Goal: Task Accomplishment & Management: Use online tool/utility

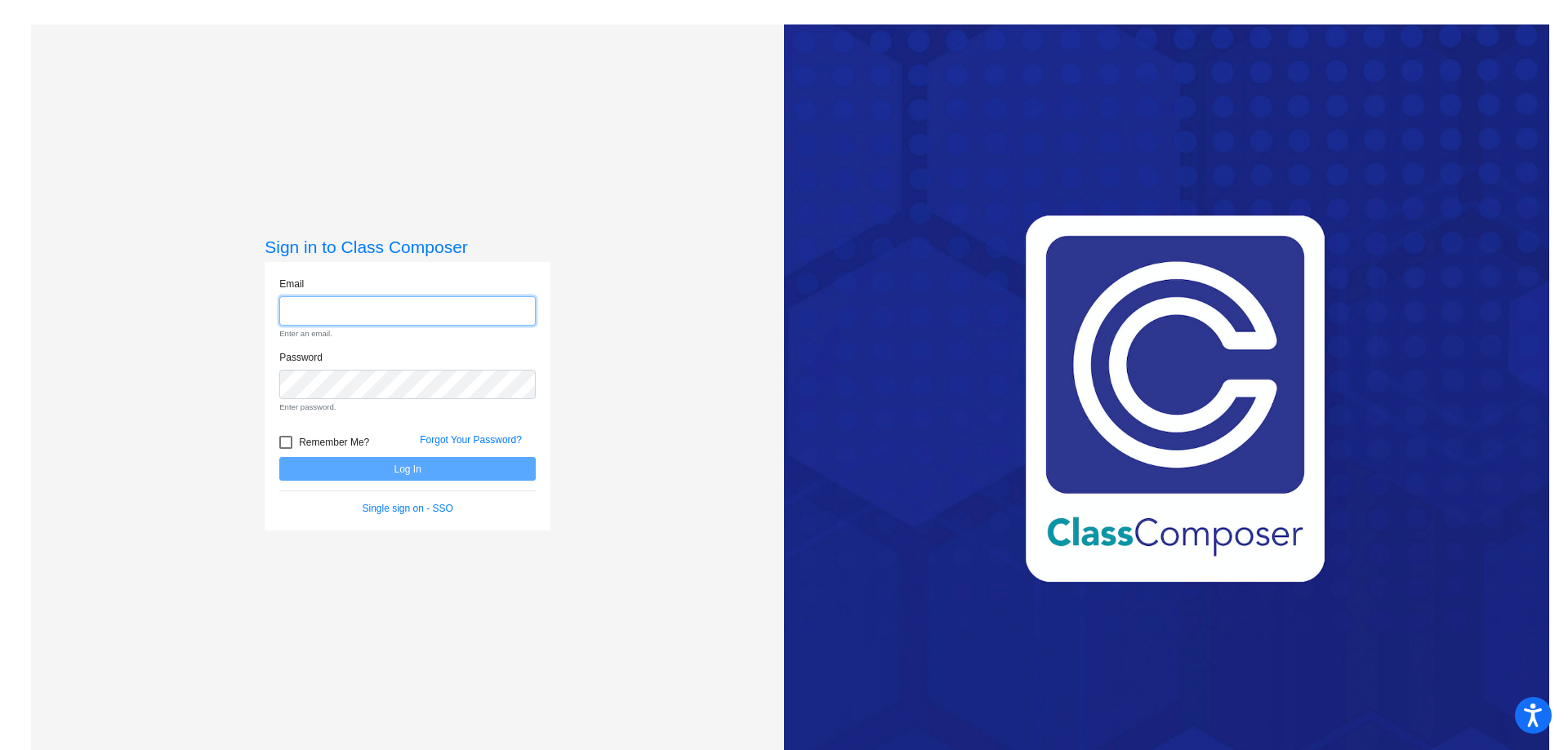
click at [325, 313] on input "email" at bounding box center [407, 311] width 256 height 30
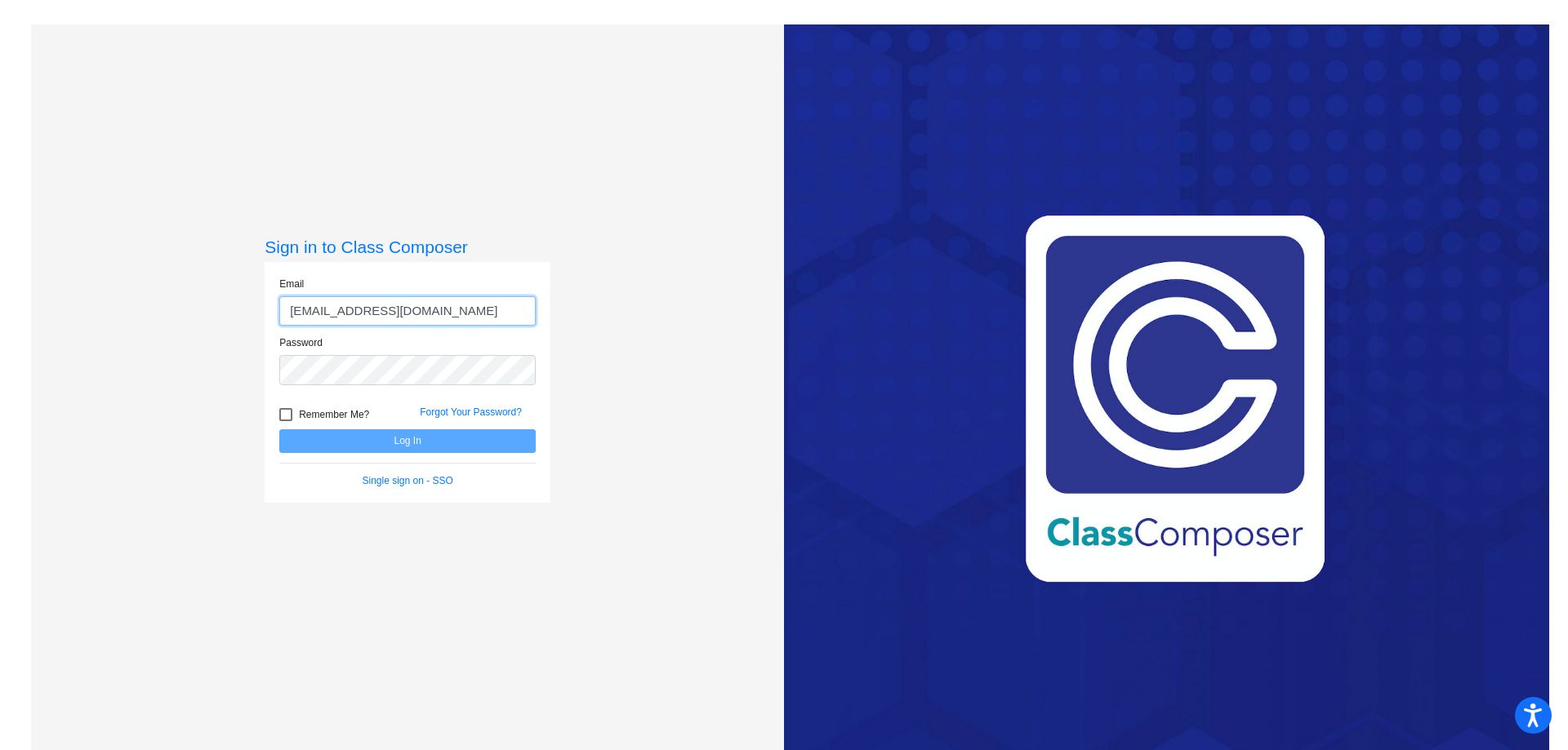
type input "[EMAIL_ADDRESS][DOMAIN_NAME]"
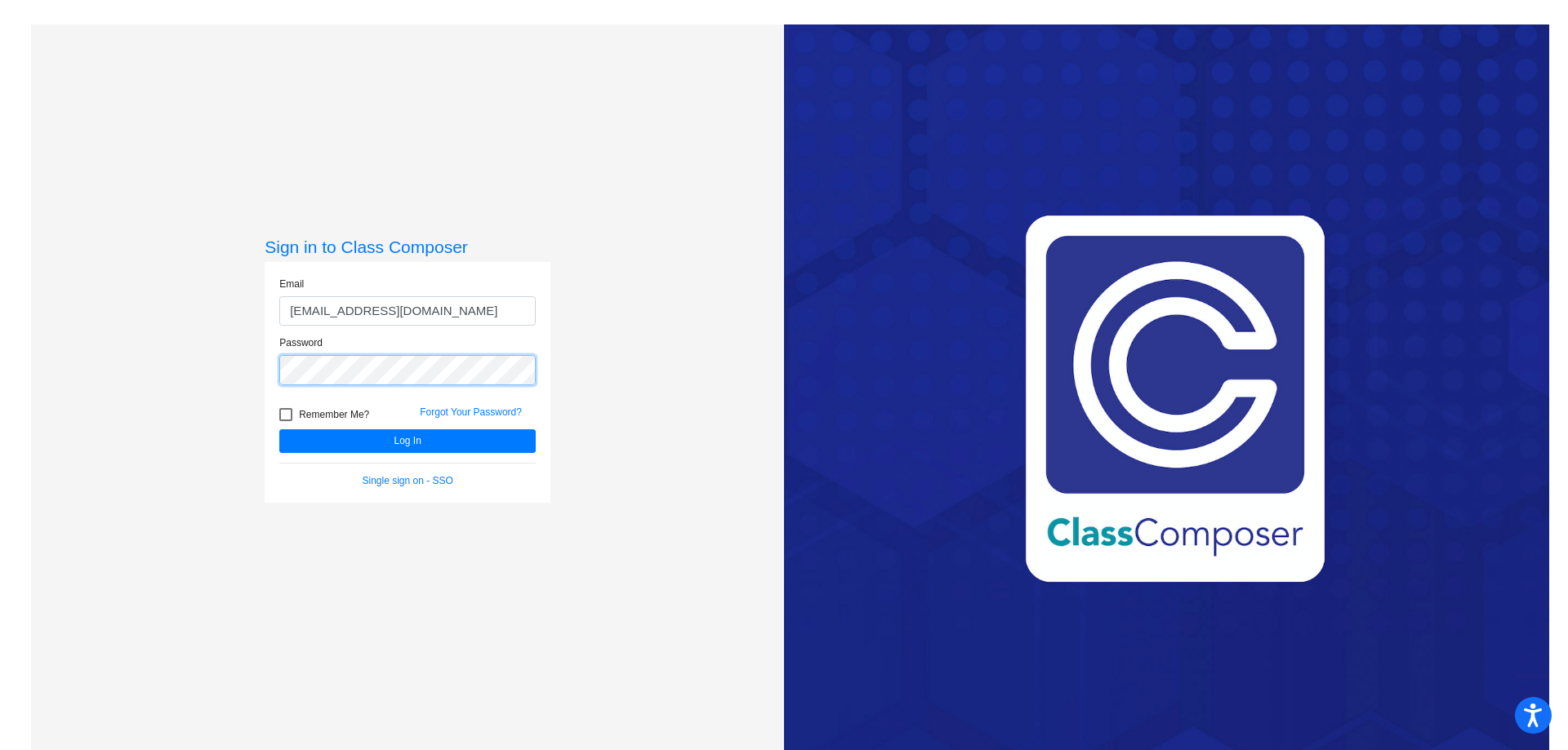
click at [279, 429] on button "Log In" at bounding box center [407, 441] width 256 height 23
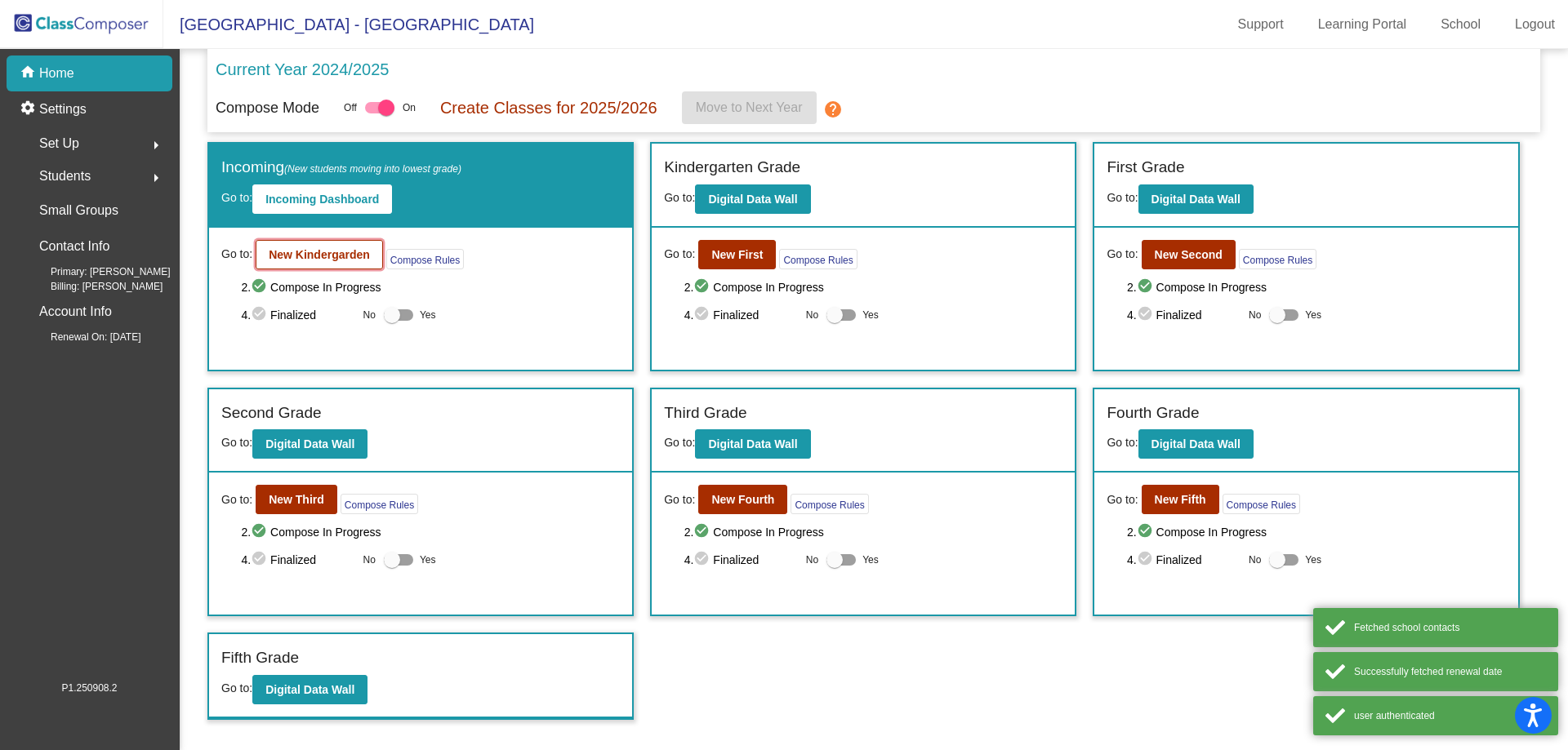
click at [335, 254] on b "New Kindergarden" at bounding box center [320, 255] width 101 height 13
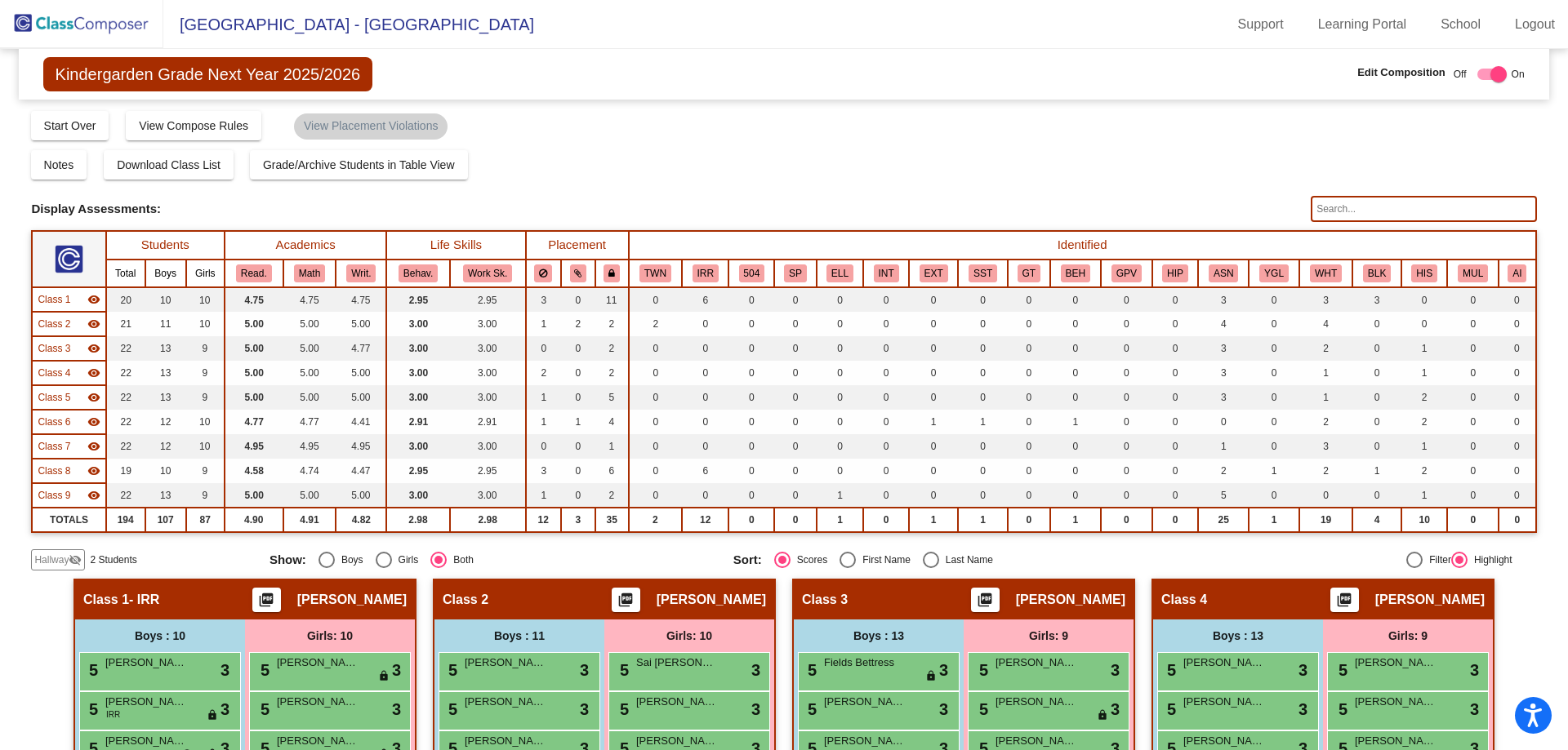
click at [44, 568] on div "Hallway visibility_off" at bounding box center [57, 561] width 53 height 21
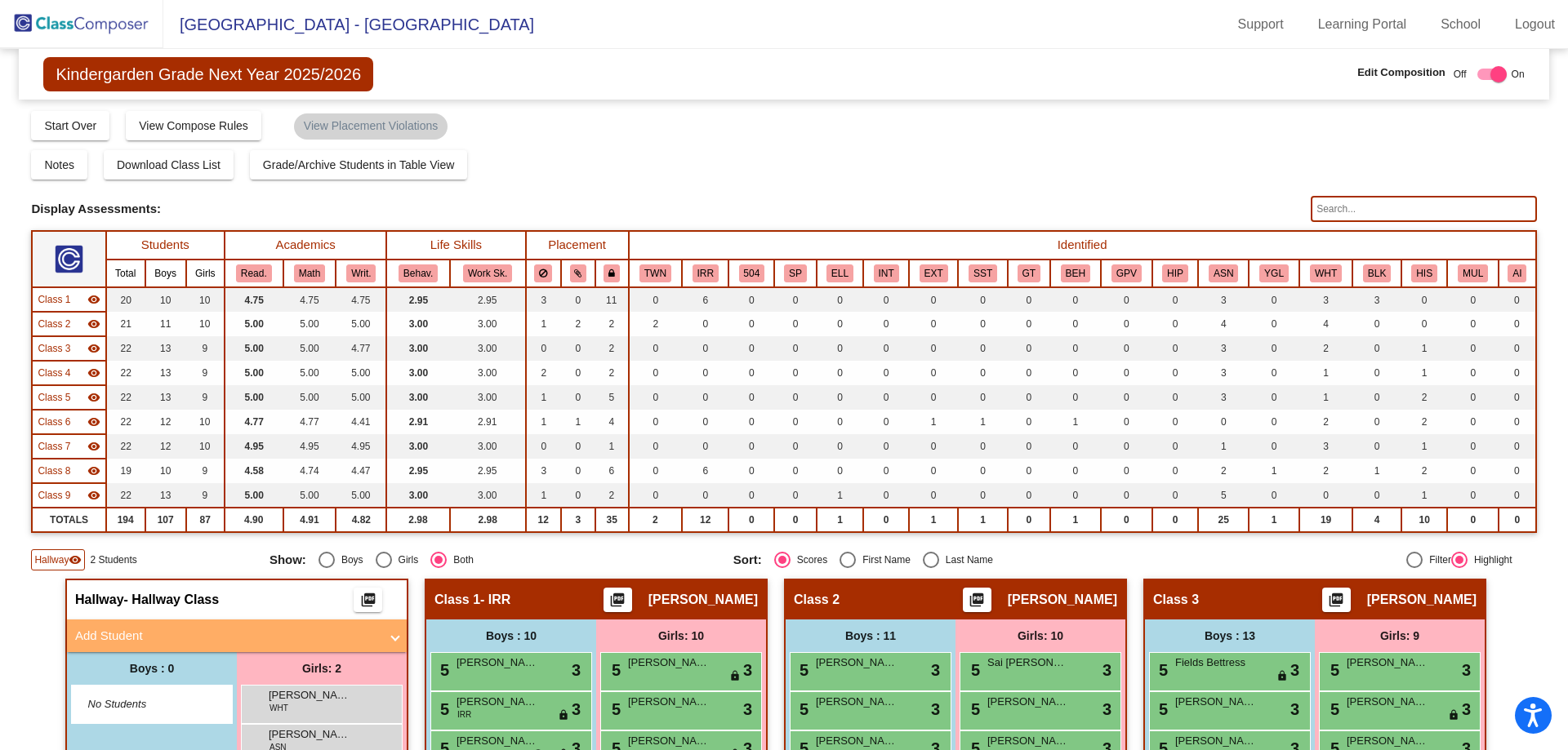
click at [82, 17] on img at bounding box center [82, 24] width 163 height 49
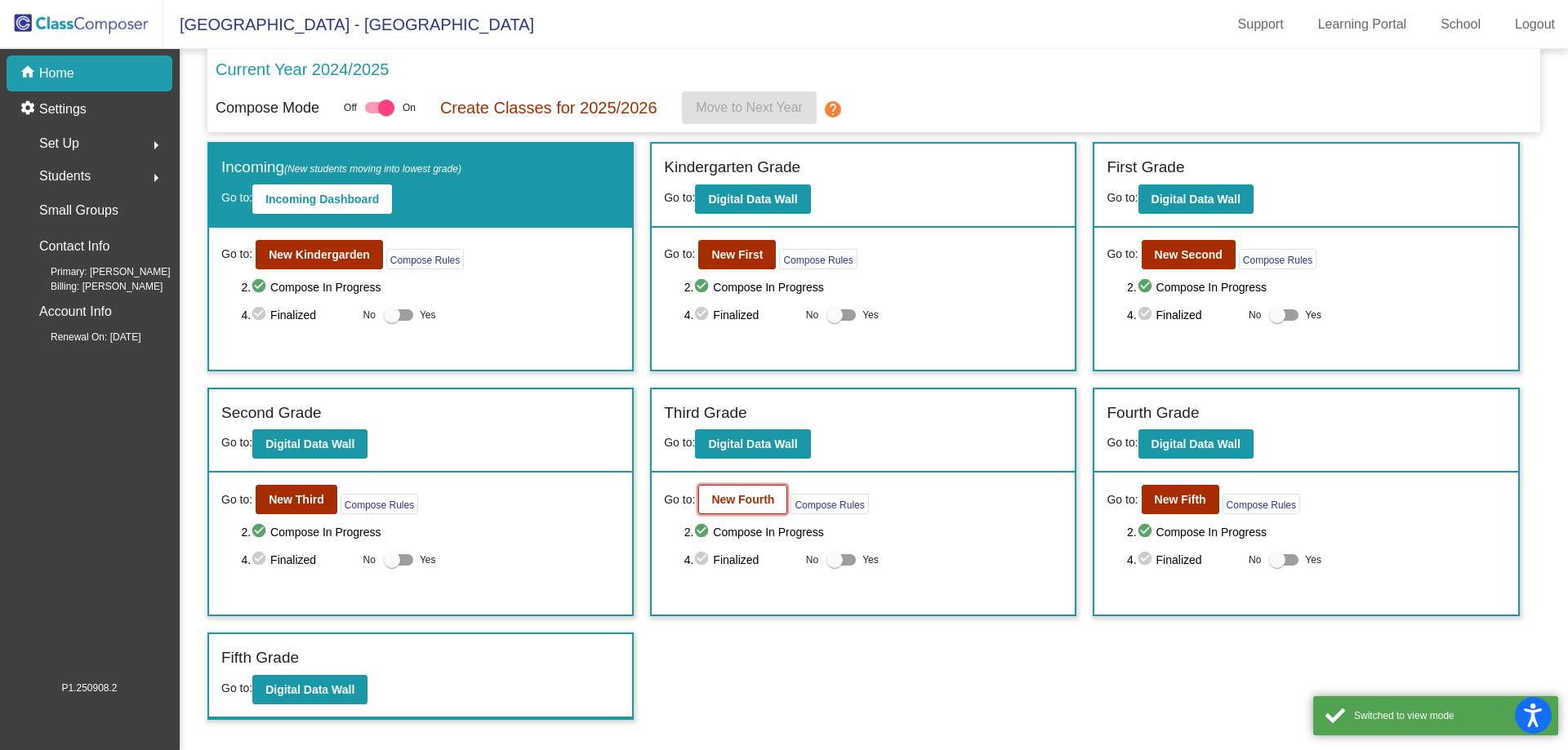
click at [755, 501] on b "New Fourth" at bounding box center [742, 499] width 63 height 13
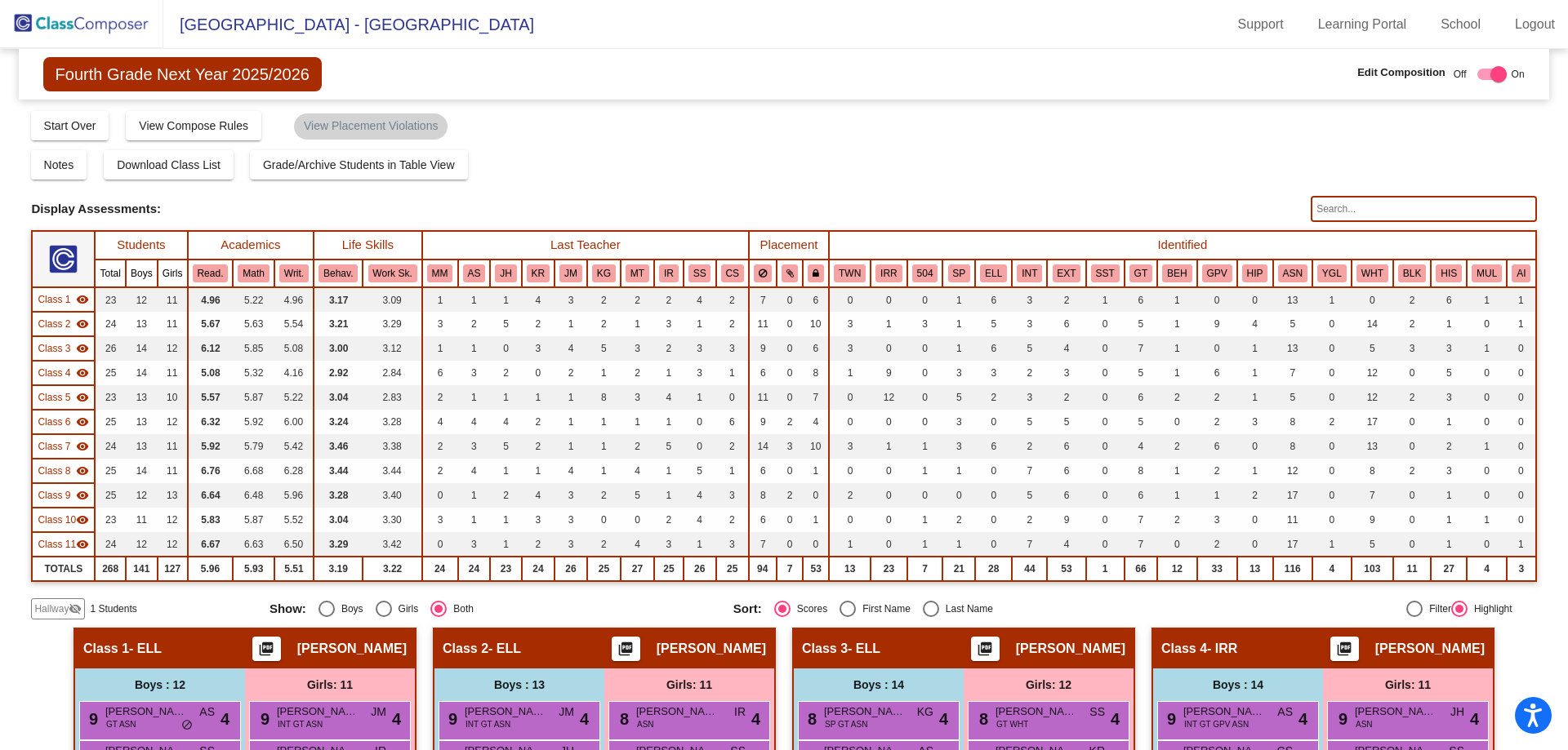
click at [7, 648] on mat-sidenav-content "Fourth Grade Next Year 2025/2026 Edit Composition Off On Incoming Digital Data …" at bounding box center [784, 399] width 1568 height 701
click at [52, 617] on span "Hallway" at bounding box center [51, 608] width 34 height 15
